Goal: Transaction & Acquisition: Purchase product/service

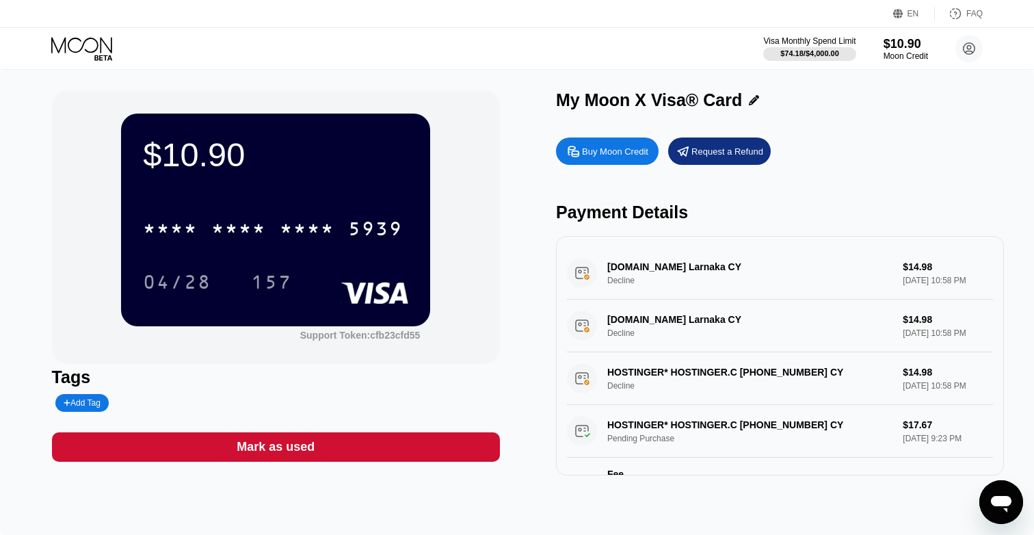
scroll to position [46, 0]
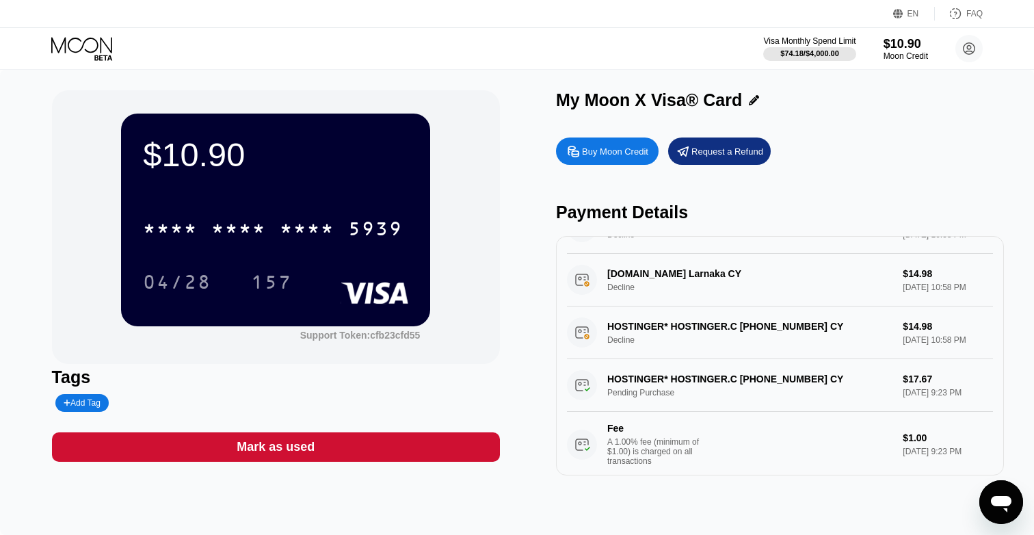
click at [585, 147] on div "Buy Moon Credit" at bounding box center [615, 152] width 66 height 12
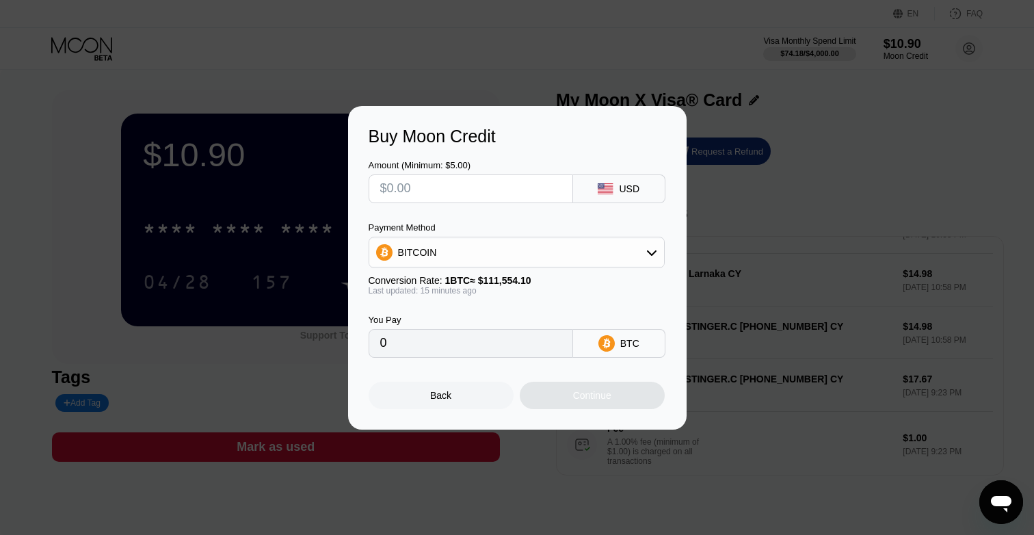
click at [449, 198] on input "text" at bounding box center [470, 188] width 181 height 27
type input "$2"
type input "0.00001793"
type input "$20"
type input "0.00017927"
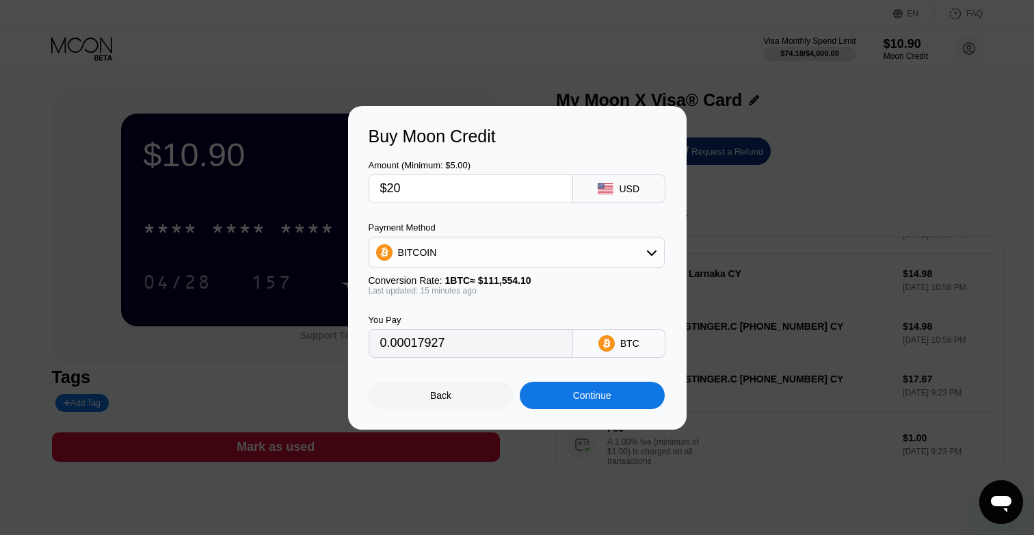
type input "$20"
type input "0.00018005"
